Goal: Task Accomplishment & Management: Use online tool/utility

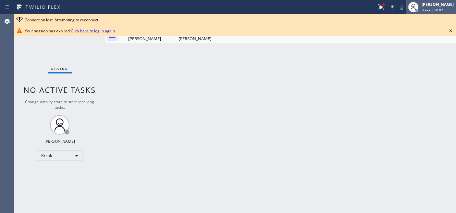
click at [417, 3] on div at bounding box center [413, 7] width 14 height 14
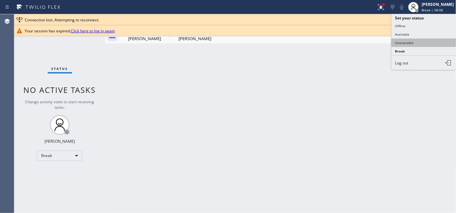
click at [417, 44] on button "Unavailable" at bounding box center [423, 43] width 65 height 8
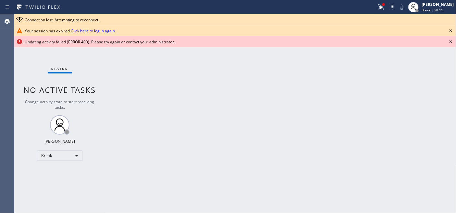
click at [449, 40] on icon at bounding box center [451, 42] width 8 height 8
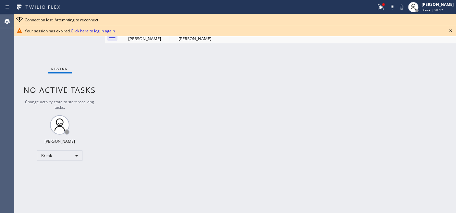
click at [448, 30] on icon at bounding box center [451, 31] width 8 height 8
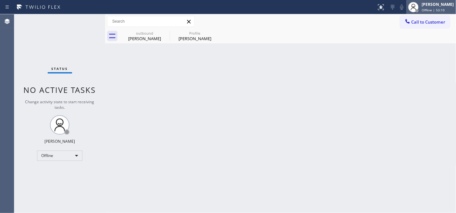
click at [422, 7] on div "Adam Alramadan Offline | 53:10" at bounding box center [437, 6] width 35 height 11
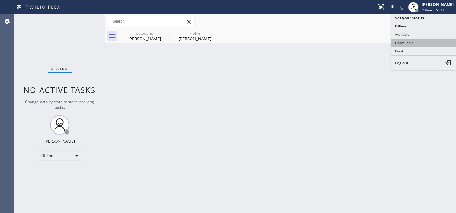
click at [413, 43] on button "Unavailable" at bounding box center [423, 43] width 65 height 8
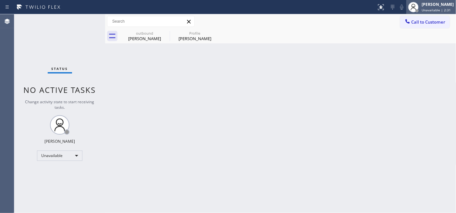
click at [426, 8] on span "Unavailable | 2:31" at bounding box center [436, 10] width 29 height 5
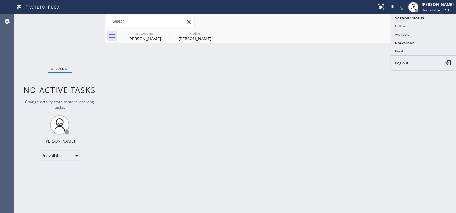
click at [350, 57] on div "Back to Dashboard Change Sender ID Customers Technicians Select a contact Outbo…" at bounding box center [280, 113] width 351 height 199
